Goal: Information Seeking & Learning: Learn about a topic

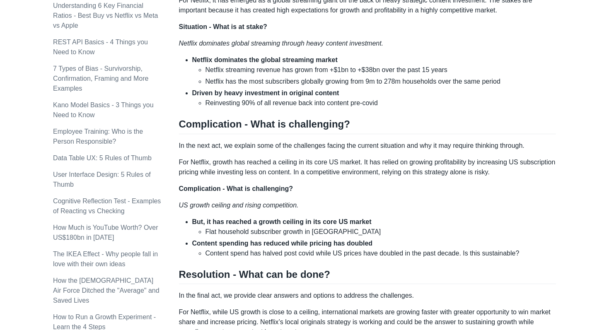
scroll to position [598, 0]
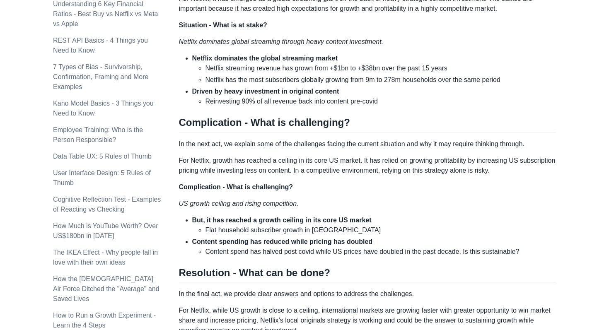
click at [218, 223] on strong "But, it has reached a growth ceiling in its core US market" at bounding box center [282, 220] width 180 height 7
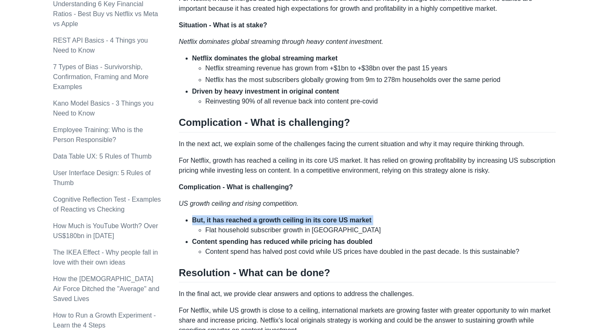
click at [218, 223] on strong "But, it has reached a growth ceiling in its core US market" at bounding box center [282, 220] width 180 height 7
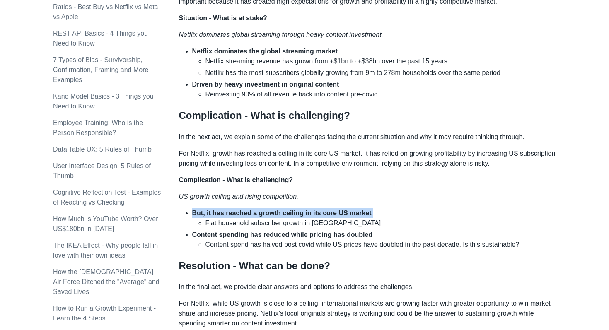
scroll to position [607, 0]
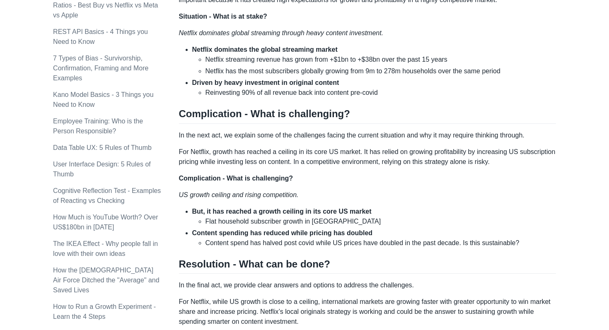
click at [236, 233] on strong "Content spending has reduced while pricing has doubled" at bounding box center [282, 233] width 181 height 7
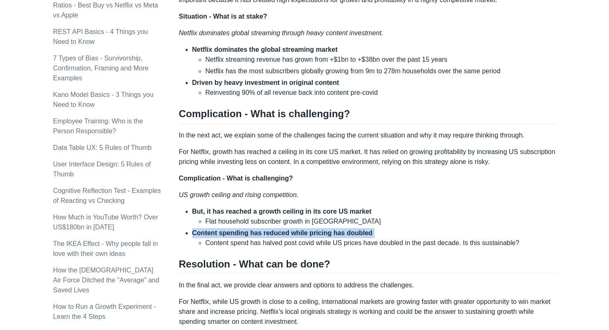
click at [236, 233] on strong "Content spending has reduced while pricing has doubled" at bounding box center [282, 233] width 181 height 7
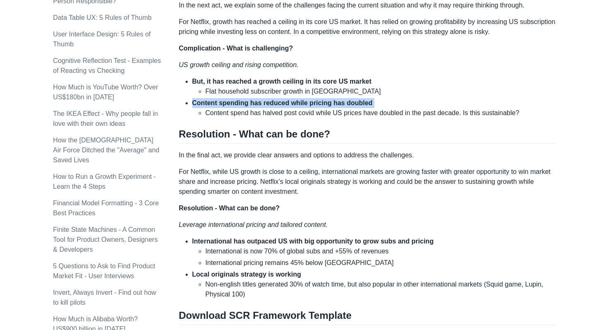
scroll to position [743, 0]
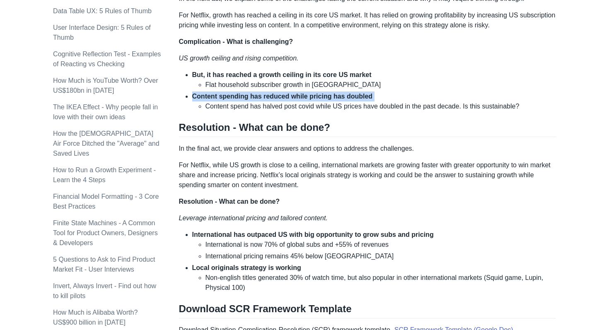
click at [257, 99] on strong "Content spending has reduced while pricing has doubled" at bounding box center [282, 96] width 181 height 7
click at [256, 108] on li "Content spend has halved post covid while US prices have doubled in the past de…" at bounding box center [381, 107] width 351 height 10
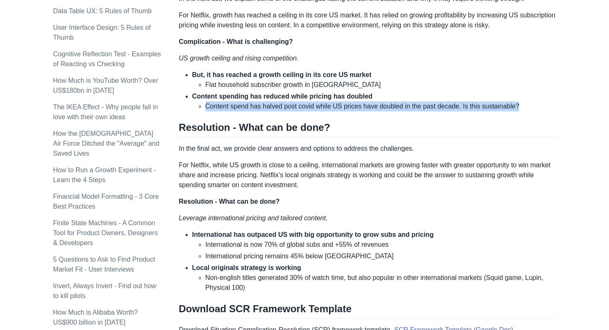
click at [256, 108] on li "Content spend has halved post covid while US prices have doubled in the past de…" at bounding box center [381, 107] width 351 height 10
click at [257, 102] on li "Content spend has halved post covid while US prices have doubled in the past de…" at bounding box center [381, 107] width 351 height 10
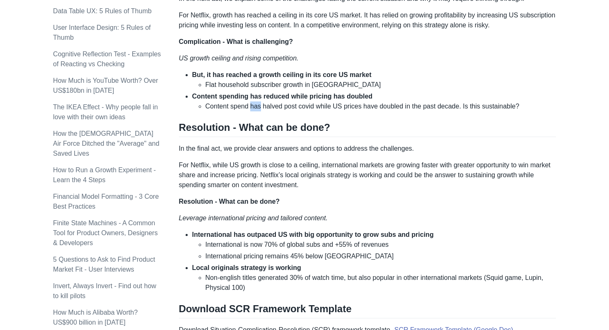
click at [257, 102] on li "Content spend has halved post covid while US prices have doubled in the past de…" at bounding box center [381, 107] width 351 height 10
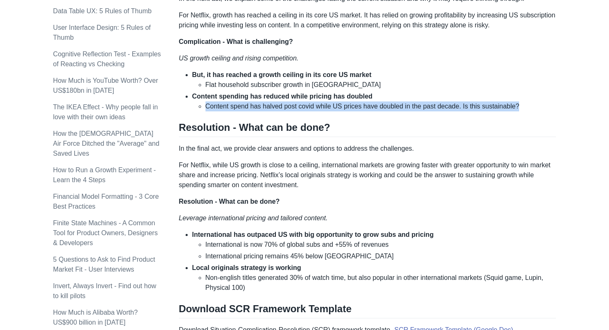
click at [257, 102] on li "Content spend has halved post covid while US prices have doubled in the past de…" at bounding box center [381, 107] width 351 height 10
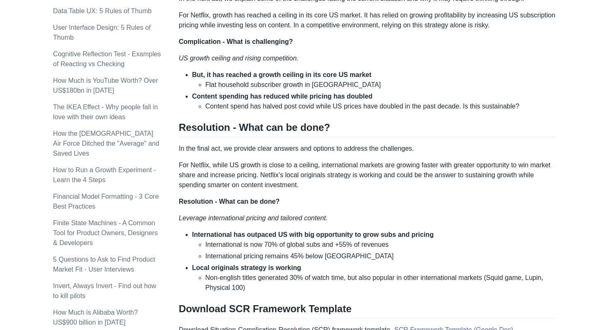
click at [257, 96] on strong "Content spending has reduced while pricing has doubled" at bounding box center [282, 96] width 181 height 7
click at [243, 107] on li "Content spend has halved post covid while US prices have doubled in the past de…" at bounding box center [381, 107] width 351 height 10
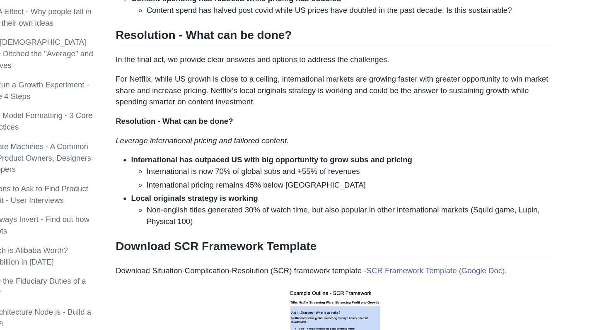
scroll to position [834, 0]
